Goal: Task Accomplishment & Management: Complete application form

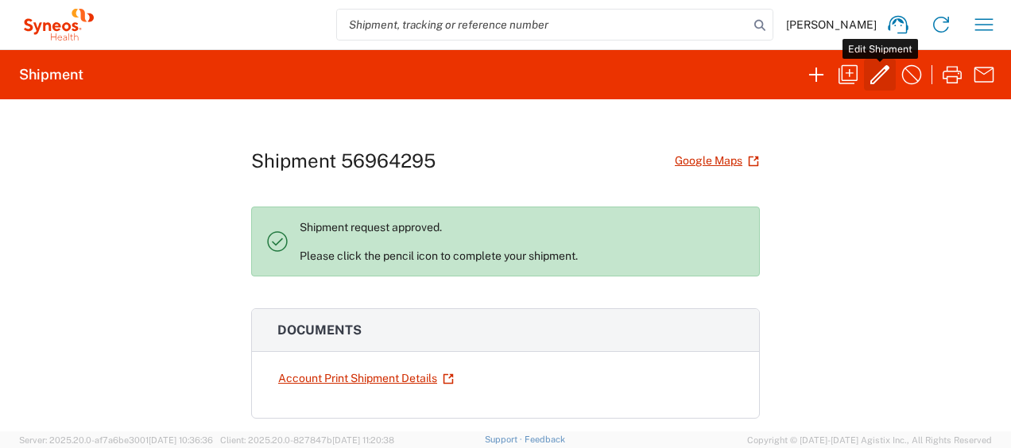
click at [883, 73] on icon "button" at bounding box center [879, 74] width 25 height 25
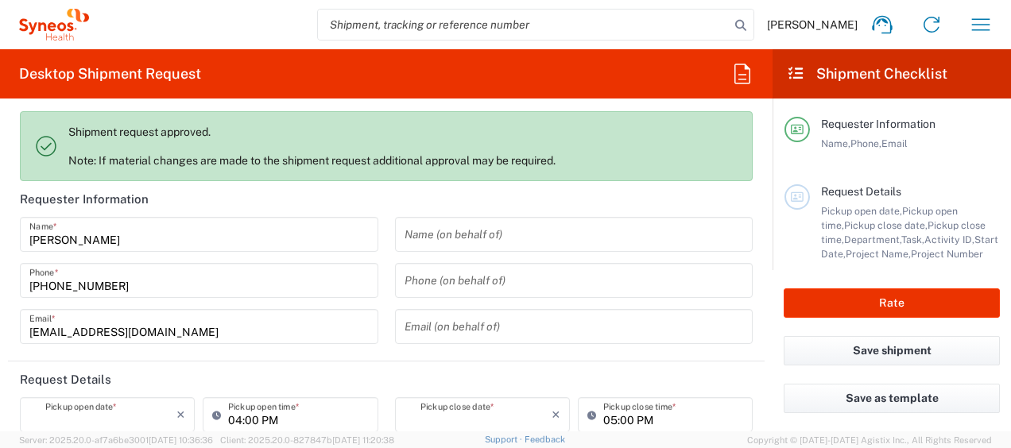
type input "Your Packaging"
type input "4510"
type input "4510 DEPARTMENTAL EXPENSE"
type input "Ukraine"
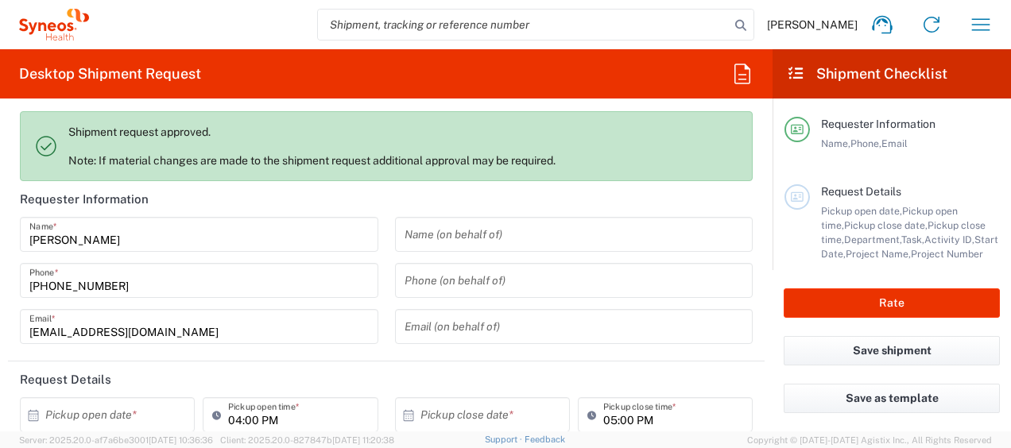
type input "4510 DEPARTMENTAL EXPENSE"
type input "Syneos Health Ukraine, LLC"
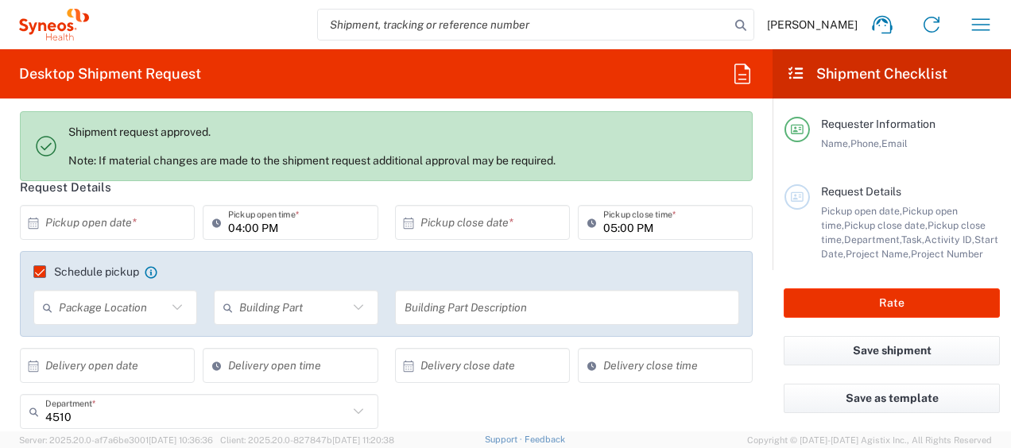
scroll to position [159, 0]
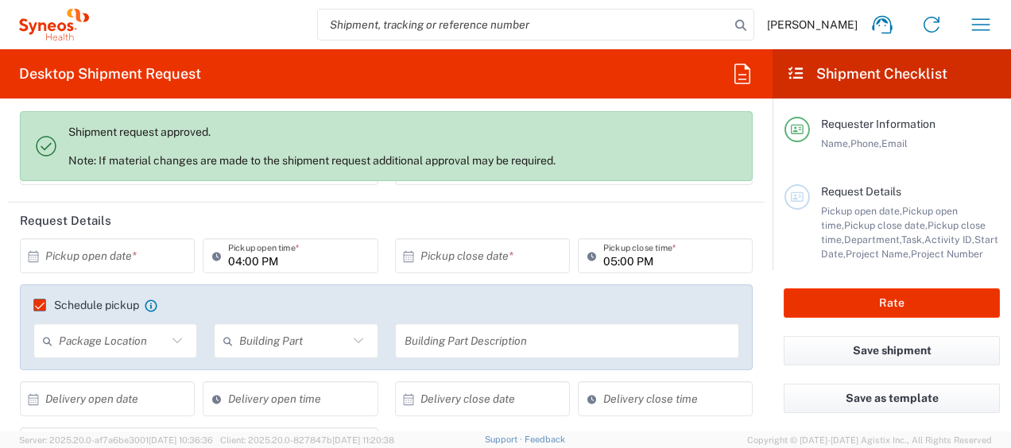
click at [34, 254] on icon at bounding box center [34, 255] width 10 height 11
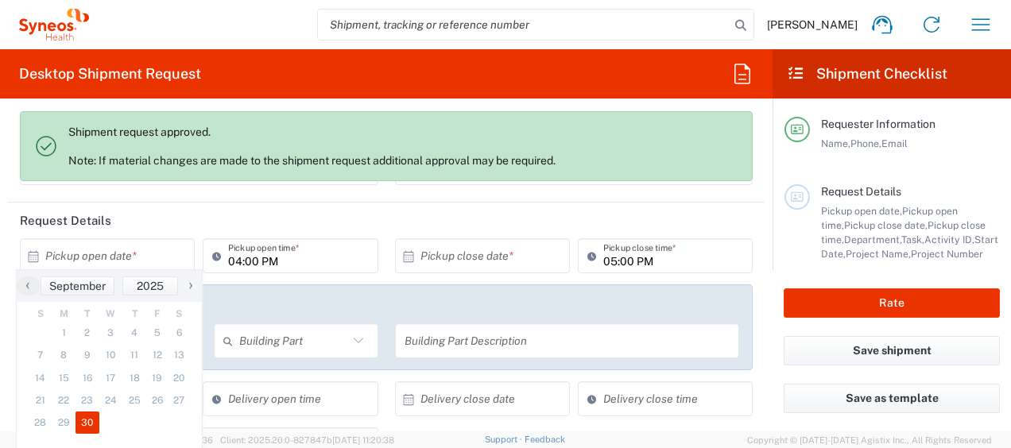
click at [87, 425] on span "30" at bounding box center [88, 423] width 24 height 22
type input "09/30/2025"
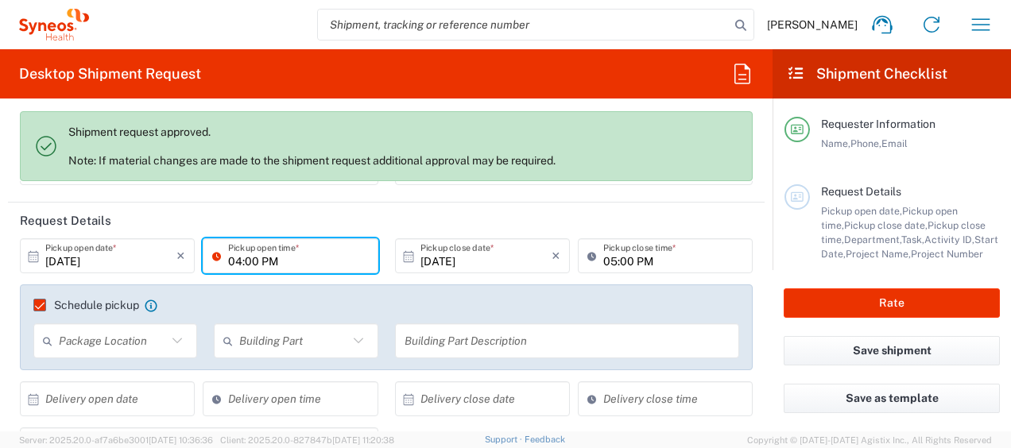
click at [237, 262] on input "04:00 PM" at bounding box center [298, 257] width 140 height 28
click at [258, 256] on input "10:00 PM" at bounding box center [298, 257] width 140 height 28
type input "10:00 A"
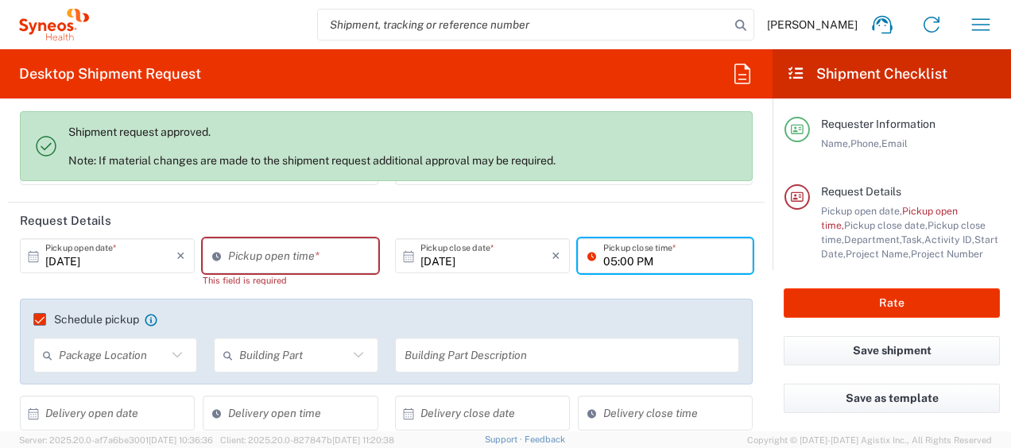
click at [699, 262] on input "05:00 PM" at bounding box center [673, 257] width 140 height 28
click at [514, 206] on header "Request Details" at bounding box center [386, 221] width 757 height 36
click at [291, 254] on input "09:27 AM" at bounding box center [298, 257] width 140 height 28
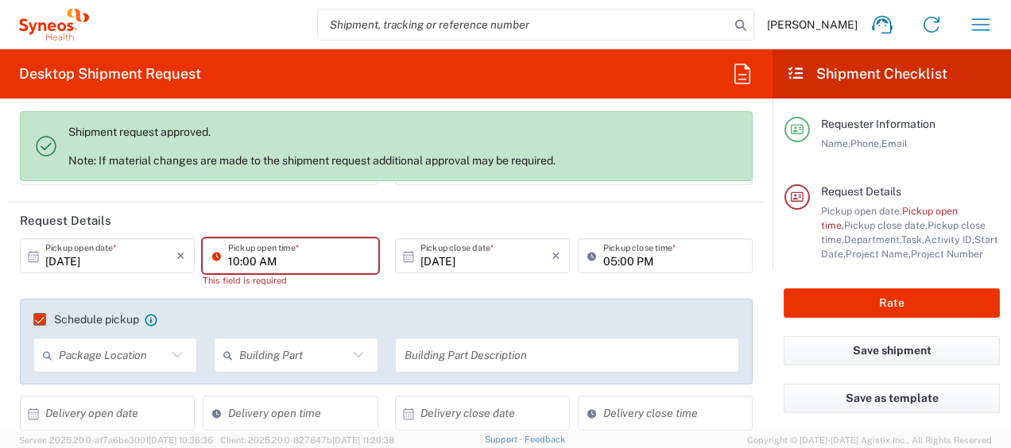
type input "10:00 AM"
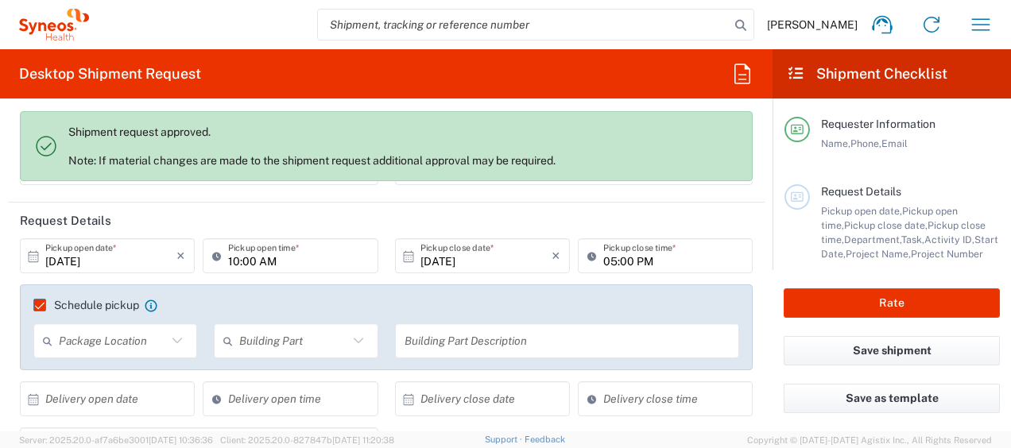
click at [355, 203] on header "Request Details" at bounding box center [386, 221] width 757 height 36
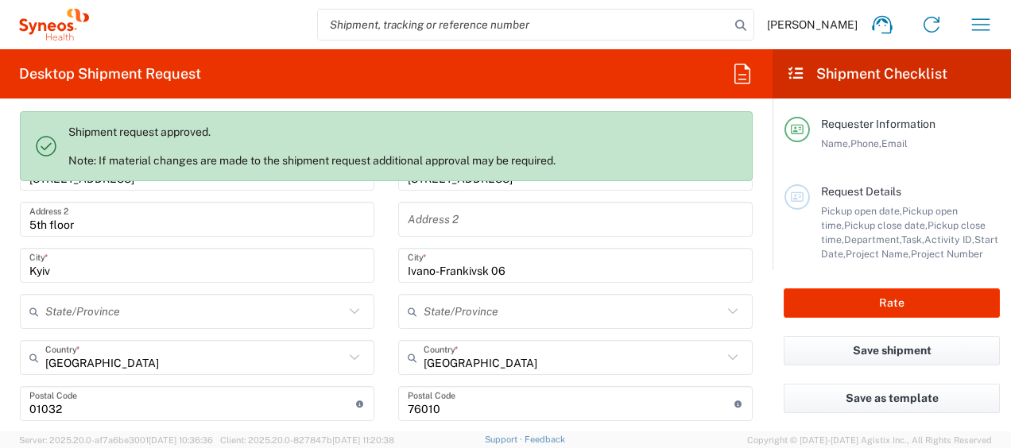
scroll to position [954, 0]
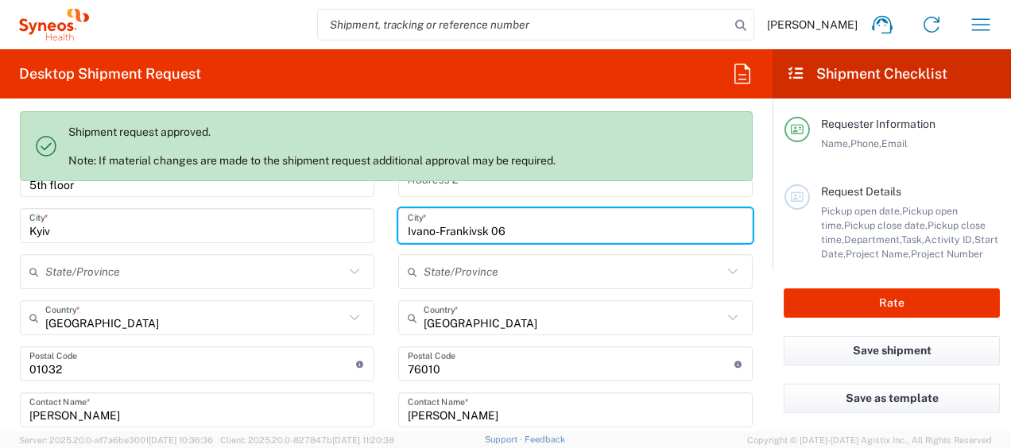
click at [543, 231] on input "Ivano-Frankivsk 06" at bounding box center [576, 226] width 336 height 28
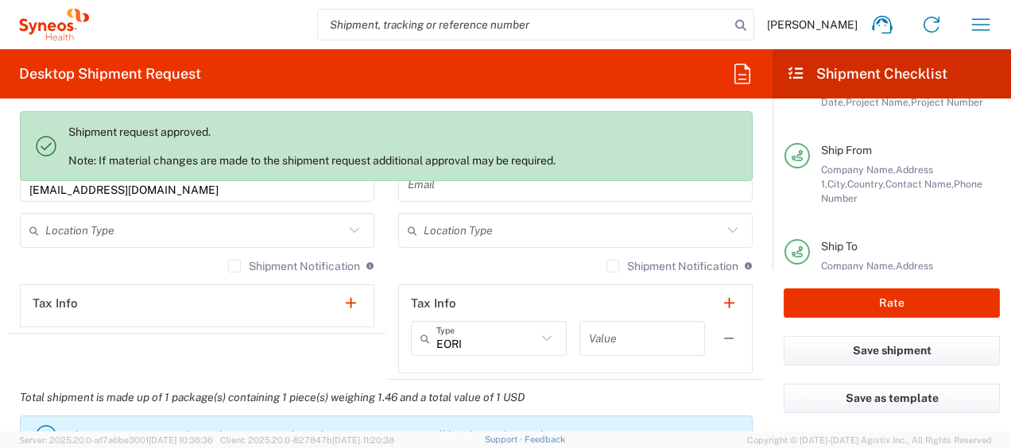
scroll to position [239, 0]
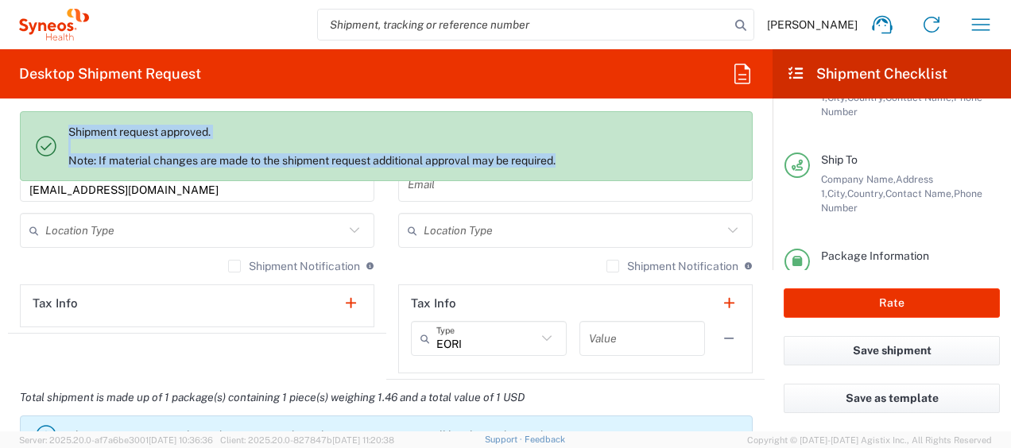
drag, startPoint x: 572, startPoint y: 164, endPoint x: 58, endPoint y: 133, distance: 515.4
click at [58, 133] on agx-banner "Shipment request approved. Note: If material changes are made to the shipment r…" at bounding box center [386, 146] width 733 height 70
copy div "Shipment request approved. Note: If material changes are made to the shipment r…"
click at [631, 140] on div "Shipment request approved. Note: If material changes are made to the shipment r…" at bounding box center [403, 146] width 671 height 43
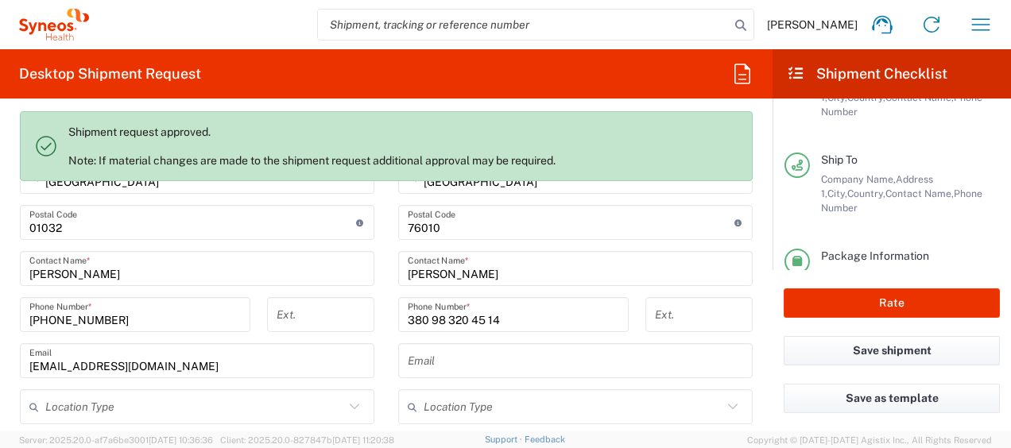
scroll to position [1113, 0]
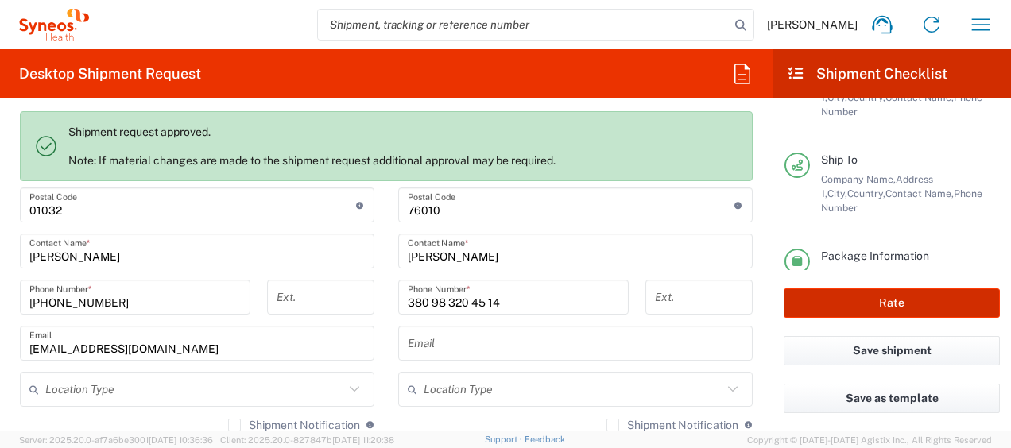
click at [903, 305] on button "Rate" at bounding box center [892, 303] width 216 height 29
click at [899, 301] on button "Rate" at bounding box center [892, 303] width 216 height 29
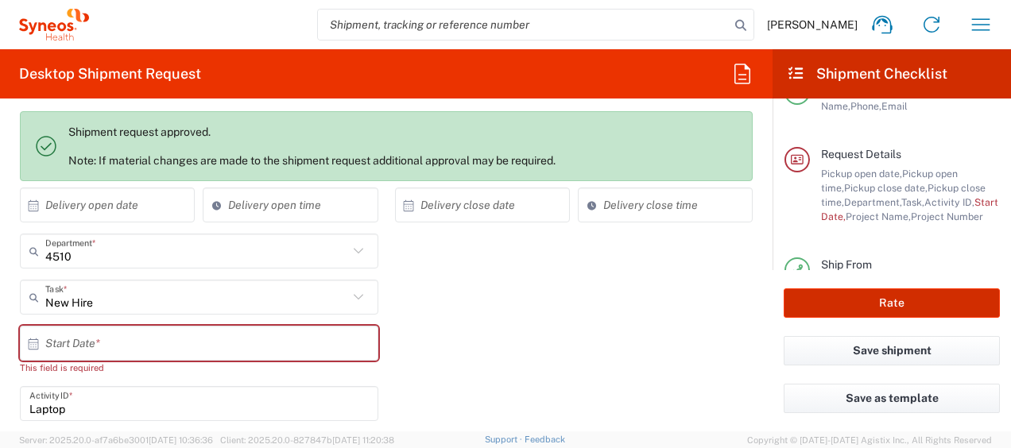
scroll to position [378, 0]
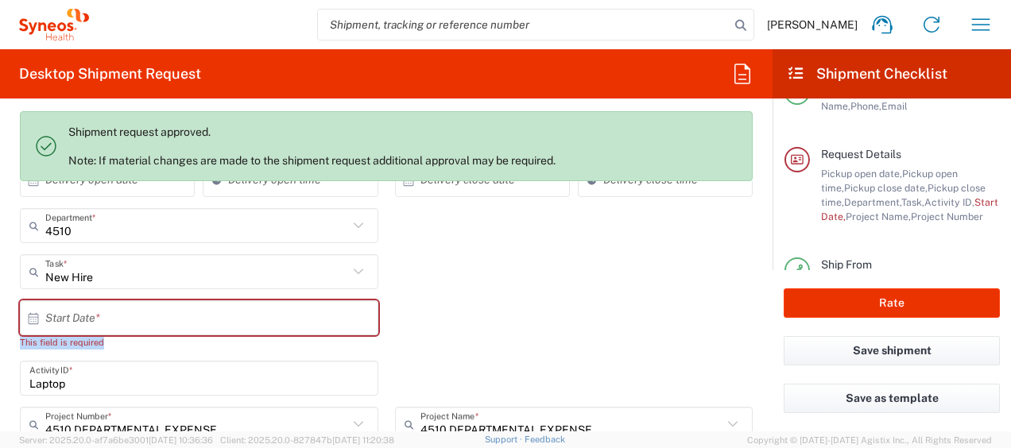
drag, startPoint x: 121, startPoint y: 346, endPoint x: 9, endPoint y: 338, distance: 112.4
click at [9, 338] on main "09/30/2025 × Pickup open date * Cancel Apply 10:00 AM Pickup open time * 09/30/…" at bounding box center [386, 318] width 757 height 599
copy div "This field is required"
click at [530, 284] on div "New Hire Task * New Hire Break/Fix Inventory Transfer Other Refresh" at bounding box center [387, 277] width 750 height 46
click at [575, 336] on div "× Start Date * This field is required Cancel Apply" at bounding box center [387, 331] width 750 height 60
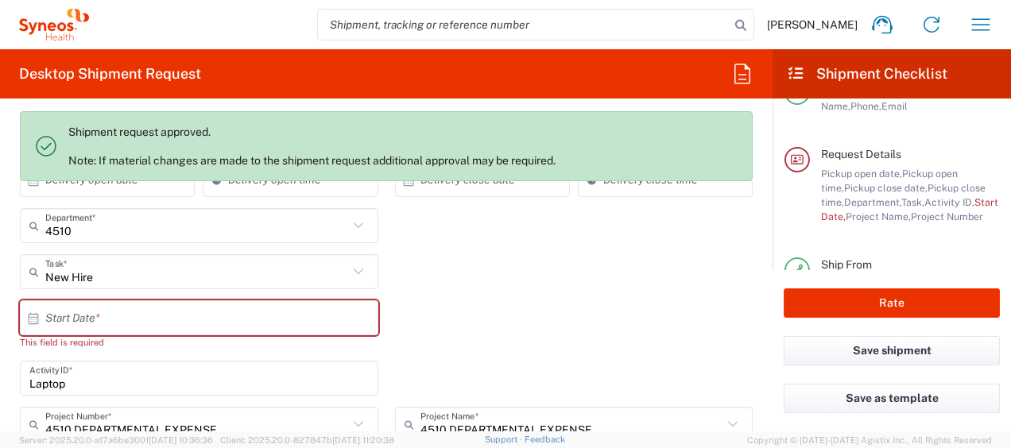
click at [31, 316] on icon at bounding box center [33, 319] width 14 height 14
click at [33, 316] on icon at bounding box center [33, 319] width 14 height 14
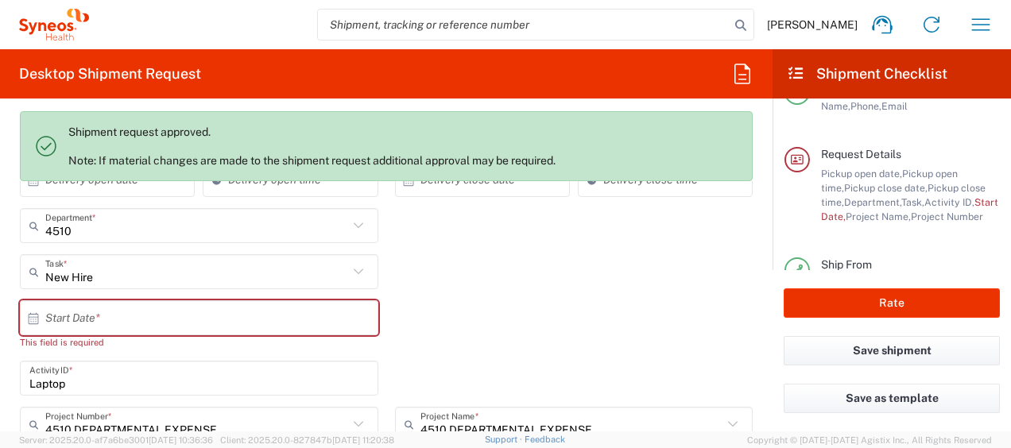
click at [488, 317] on div "× Start Date * This field is required Cancel Apply" at bounding box center [387, 331] width 750 height 60
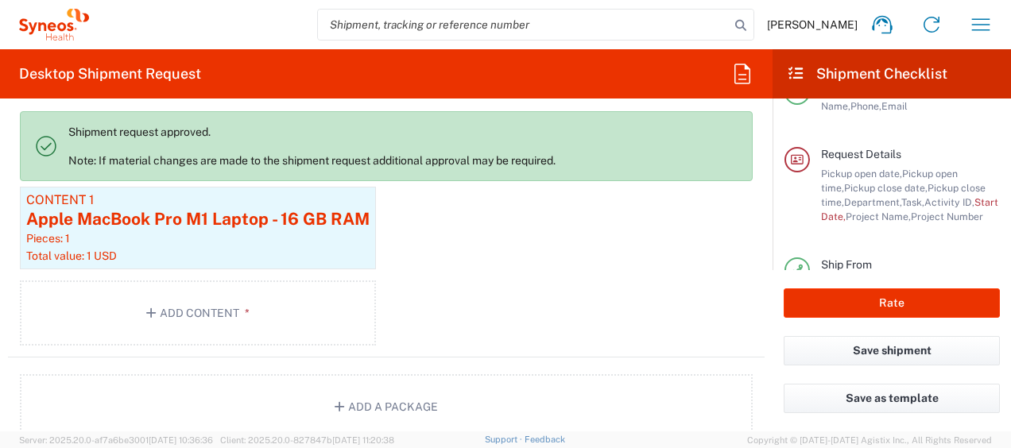
scroll to position [1889, 0]
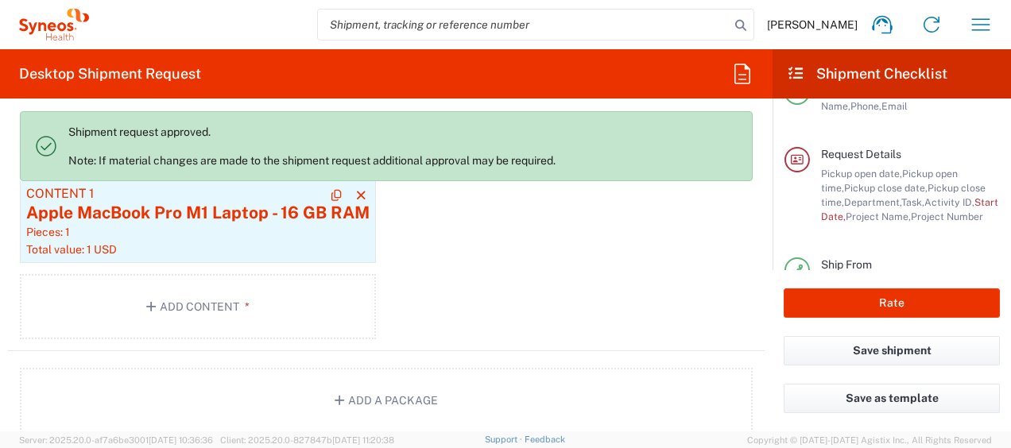
click at [313, 226] on div "Pieces: 1" at bounding box center [197, 232] width 343 height 14
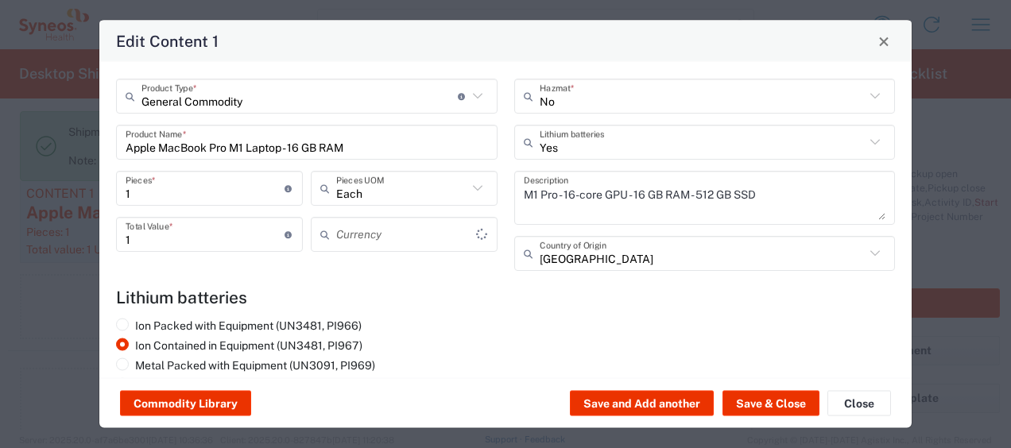
type input "US Dollar"
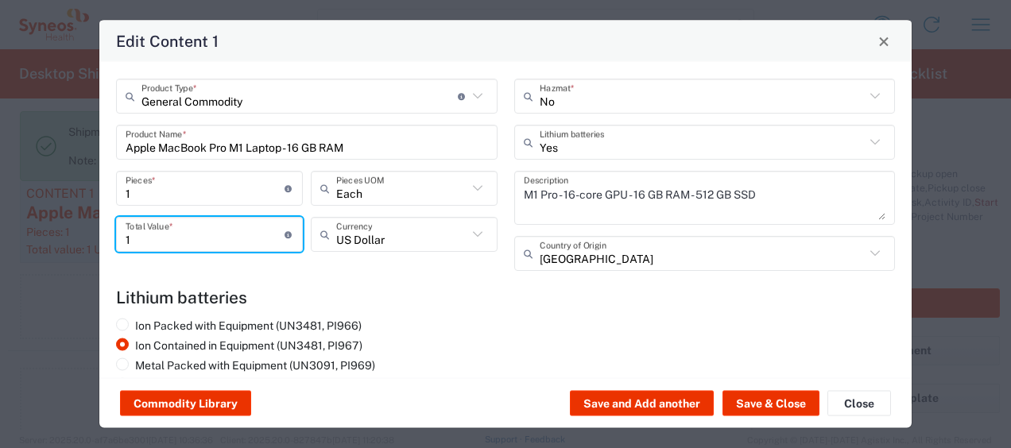
drag, startPoint x: 141, startPoint y: 237, endPoint x: 103, endPoint y: 232, distance: 37.7
click at [103, 232] on div "General Commodity Product Type * Document: Paper document generated internally …" at bounding box center [505, 220] width 813 height 316
type input "2000"
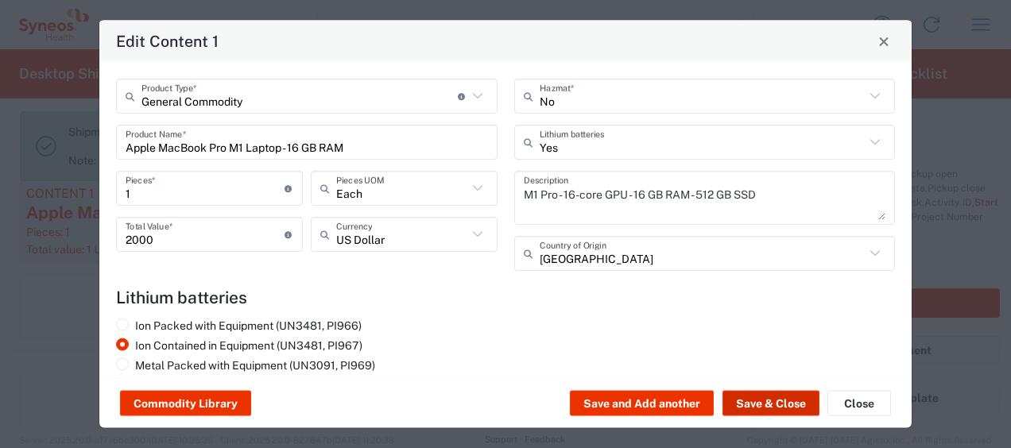
click at [777, 401] on button "Save & Close" at bounding box center [771, 403] width 97 height 25
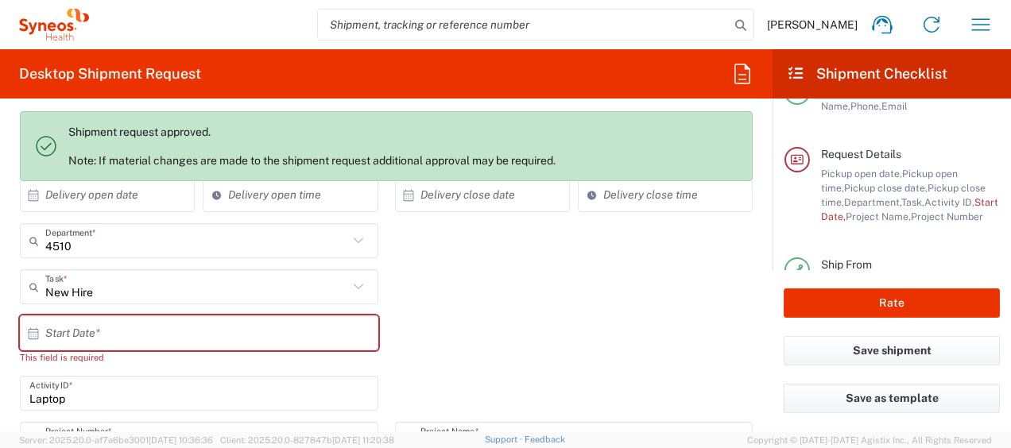
scroll to position [398, 0]
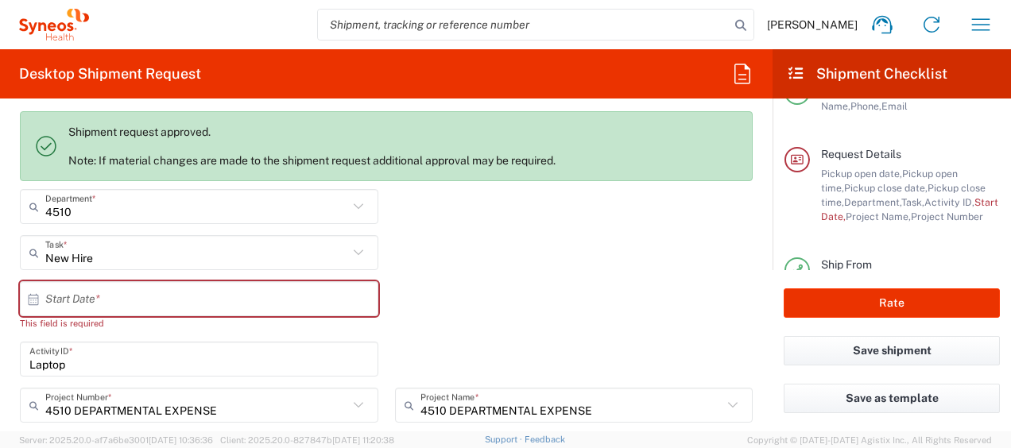
click at [523, 294] on div "× Start Date * This field is required Cancel Apply" at bounding box center [387, 311] width 750 height 60
click at [911, 301] on button "Rate" at bounding box center [892, 303] width 216 height 29
click at [891, 301] on button "Rate" at bounding box center [892, 303] width 216 height 29
click at [53, 297] on input "text" at bounding box center [202, 299] width 315 height 28
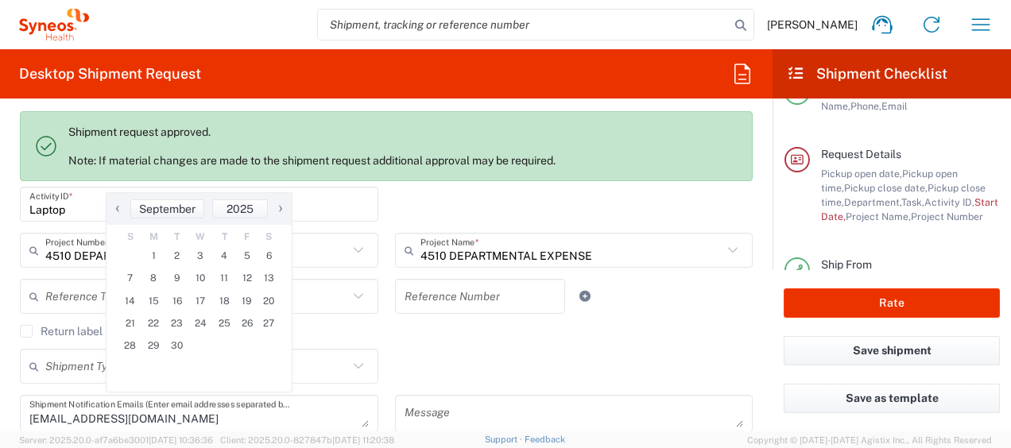
scroll to position [557, 0]
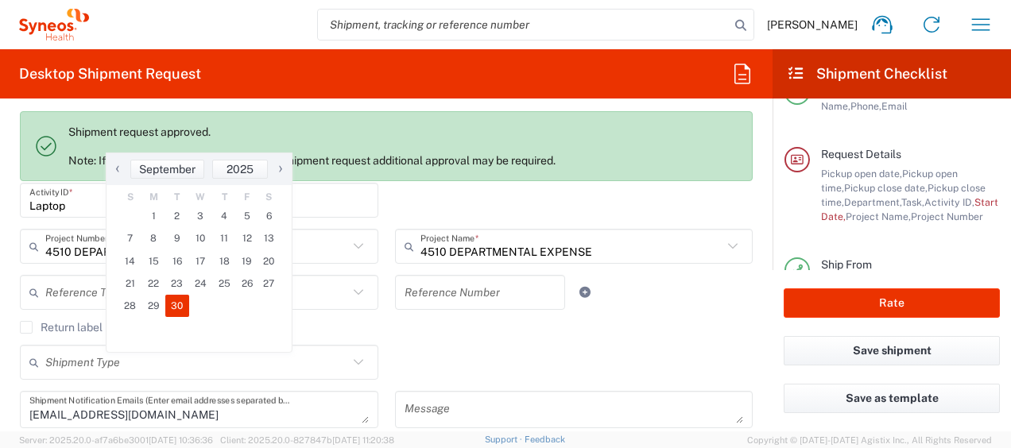
click at [175, 309] on span "30" at bounding box center [177, 306] width 24 height 22
type input "09/30/2025"
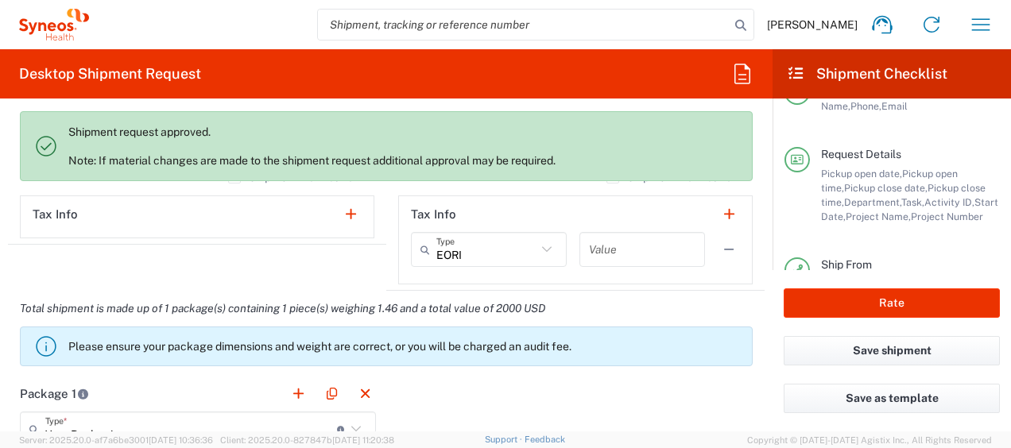
scroll to position [1431, 0]
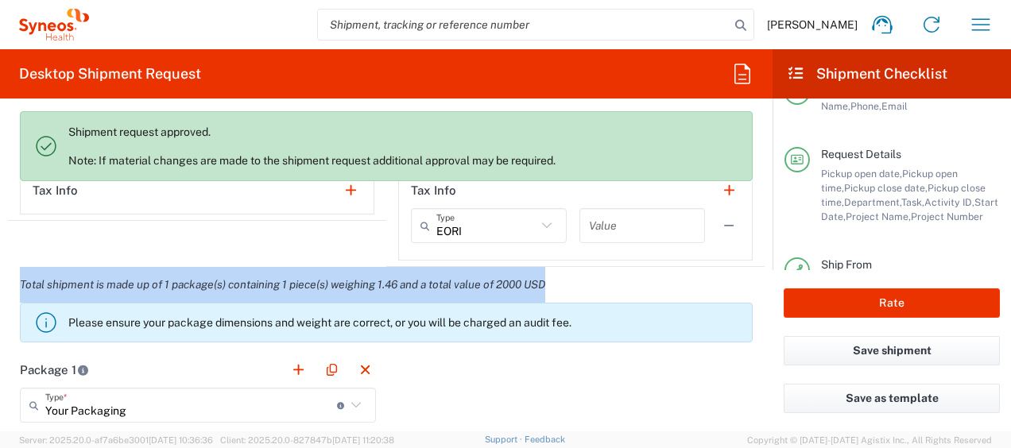
drag, startPoint x: 14, startPoint y: 283, endPoint x: 578, endPoint y: 285, distance: 563.7
click at [578, 285] on div "Total shipment is made up of 1 package(s) containing 1 piece(s) weighing 1.46 a…" at bounding box center [387, 309] width 774 height 85
copy em "Total shipment is made up of 1 package(s) containing 1 piece(s) weighing 1.46 a…"
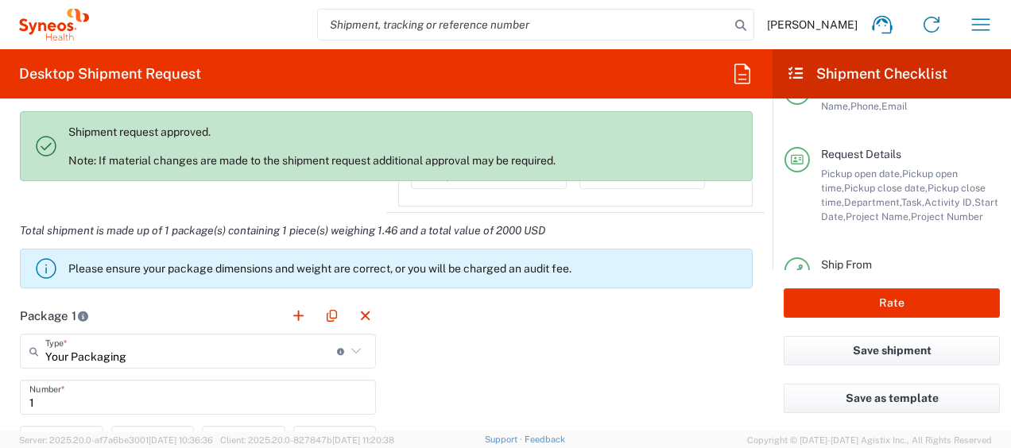
scroll to position [1511, 0]
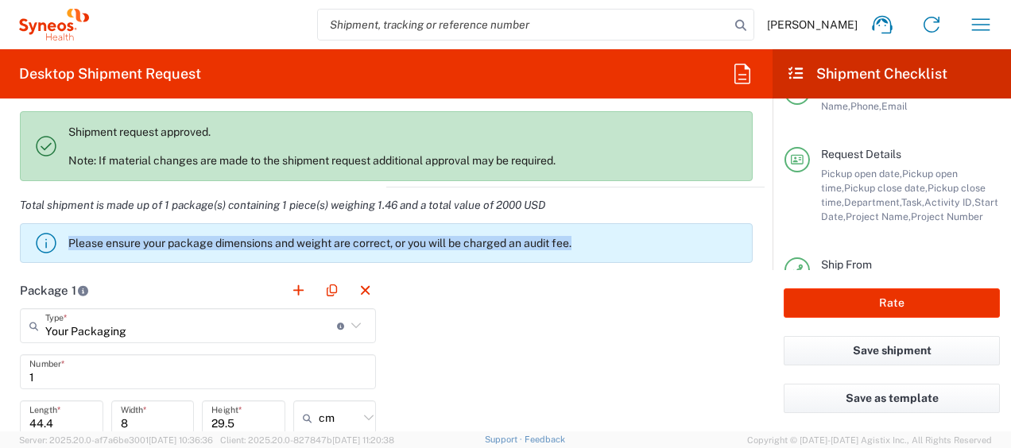
drag, startPoint x: 585, startPoint y: 243, endPoint x: 58, endPoint y: 246, distance: 527.2
click at [58, 246] on agx-banner "Please ensure your package dimensions and weight are correct, or you will be ch…" at bounding box center [386, 243] width 733 height 40
copy p "Please ensure your package dimensions and weight are correct, or you will be ch…"
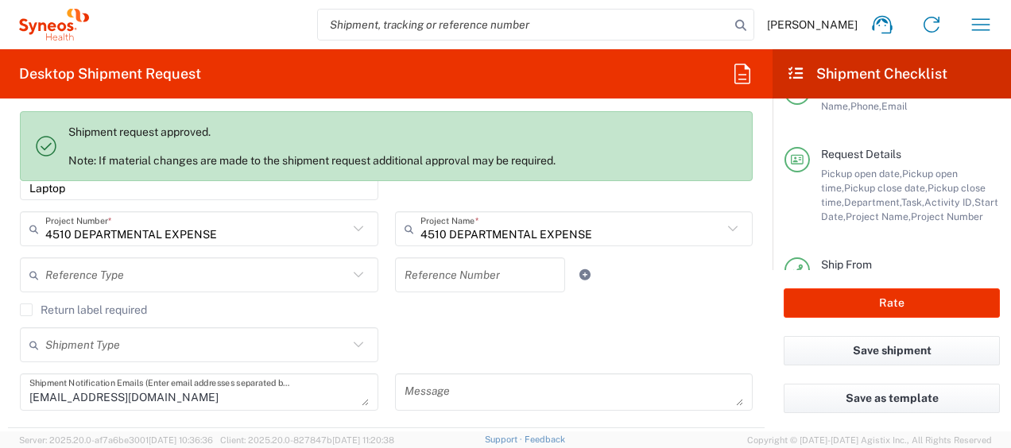
scroll to position [557, 0]
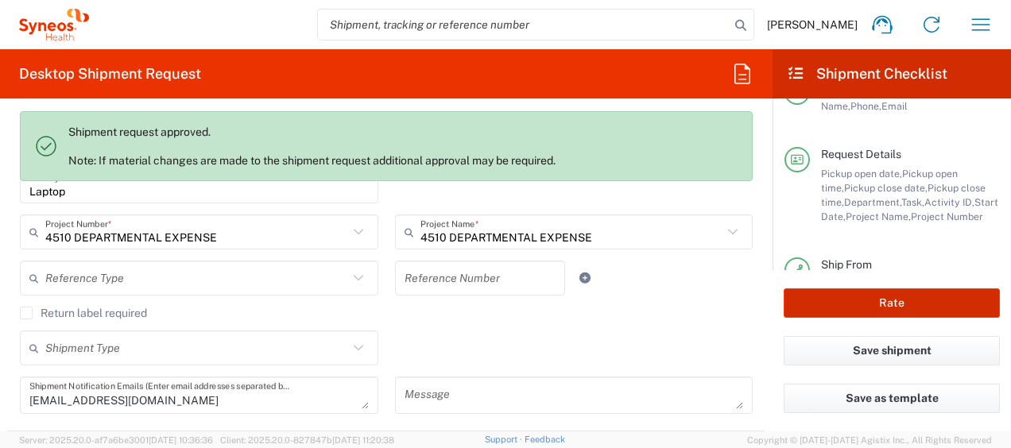
click at [903, 299] on button "Rate" at bounding box center [892, 303] width 216 height 29
click at [895, 299] on button "Rate" at bounding box center [892, 303] width 216 height 29
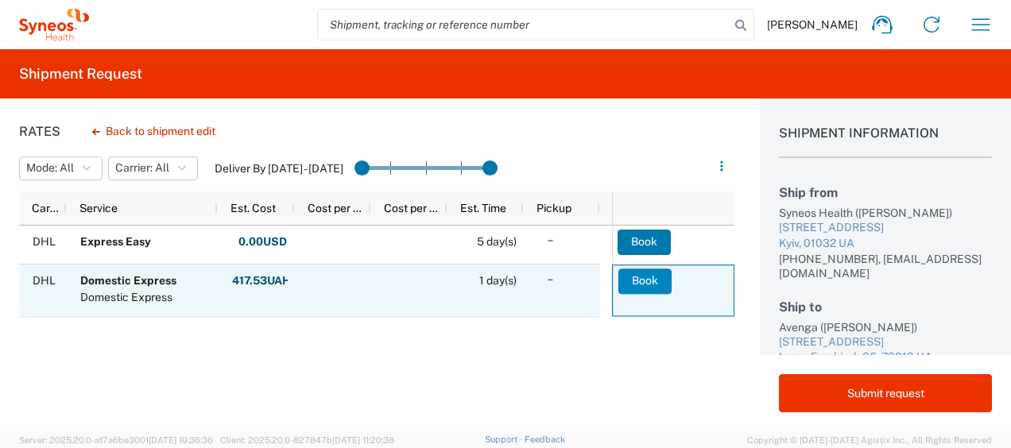
click at [639, 275] on button "Book" at bounding box center [645, 281] width 53 height 25
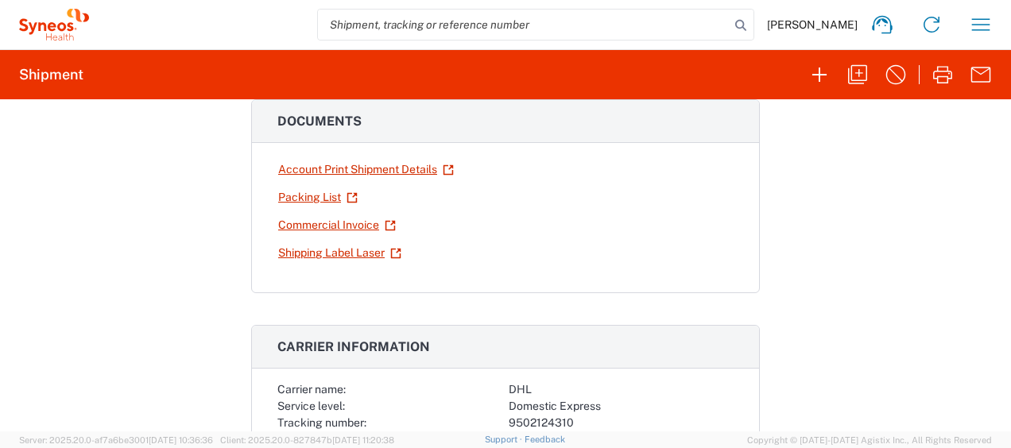
scroll to position [239, 0]
